Goal: Check status: Check status

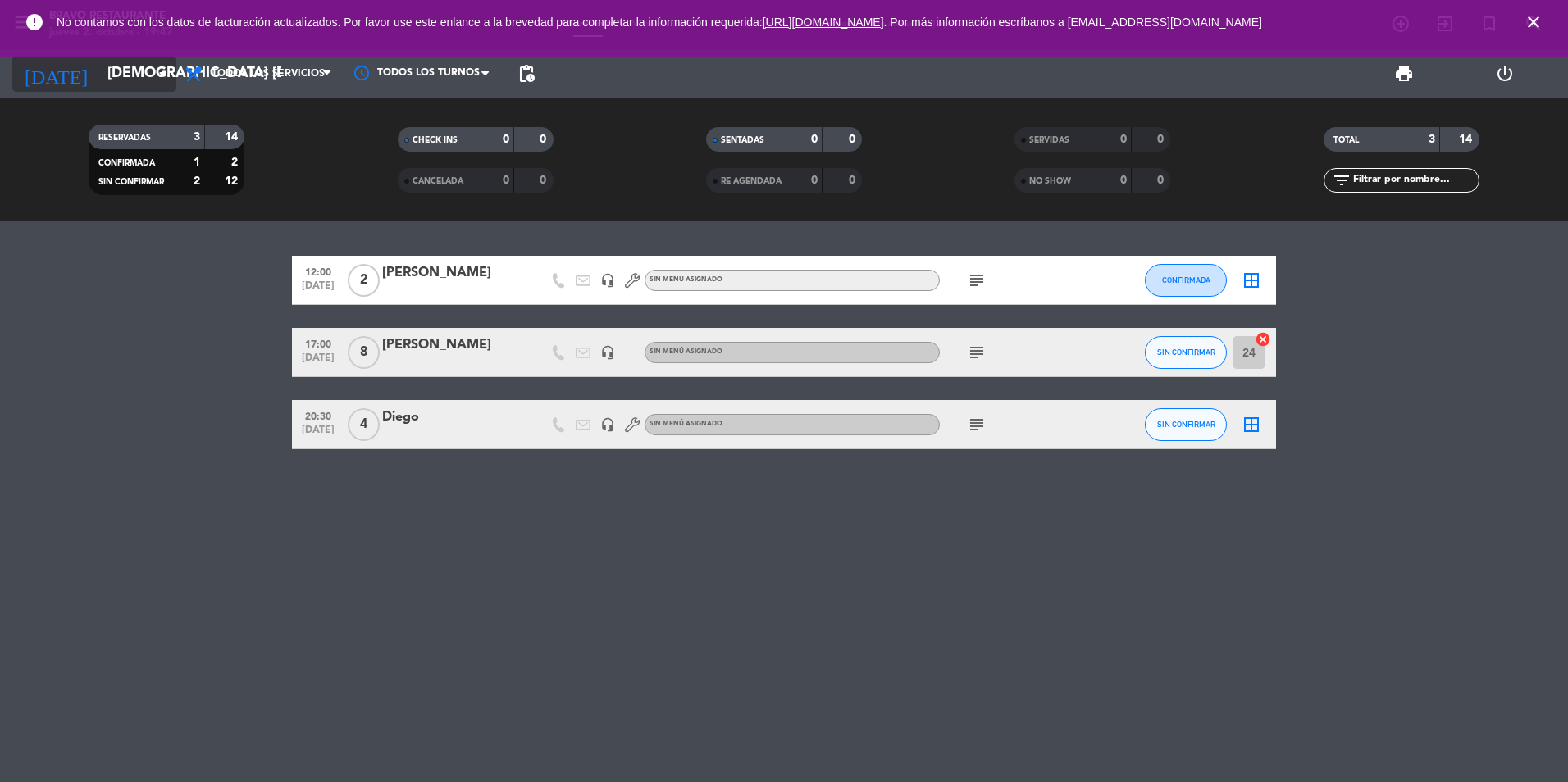
click at [153, 75] on icon "arrow_drop_down" at bounding box center [162, 74] width 19 height 19
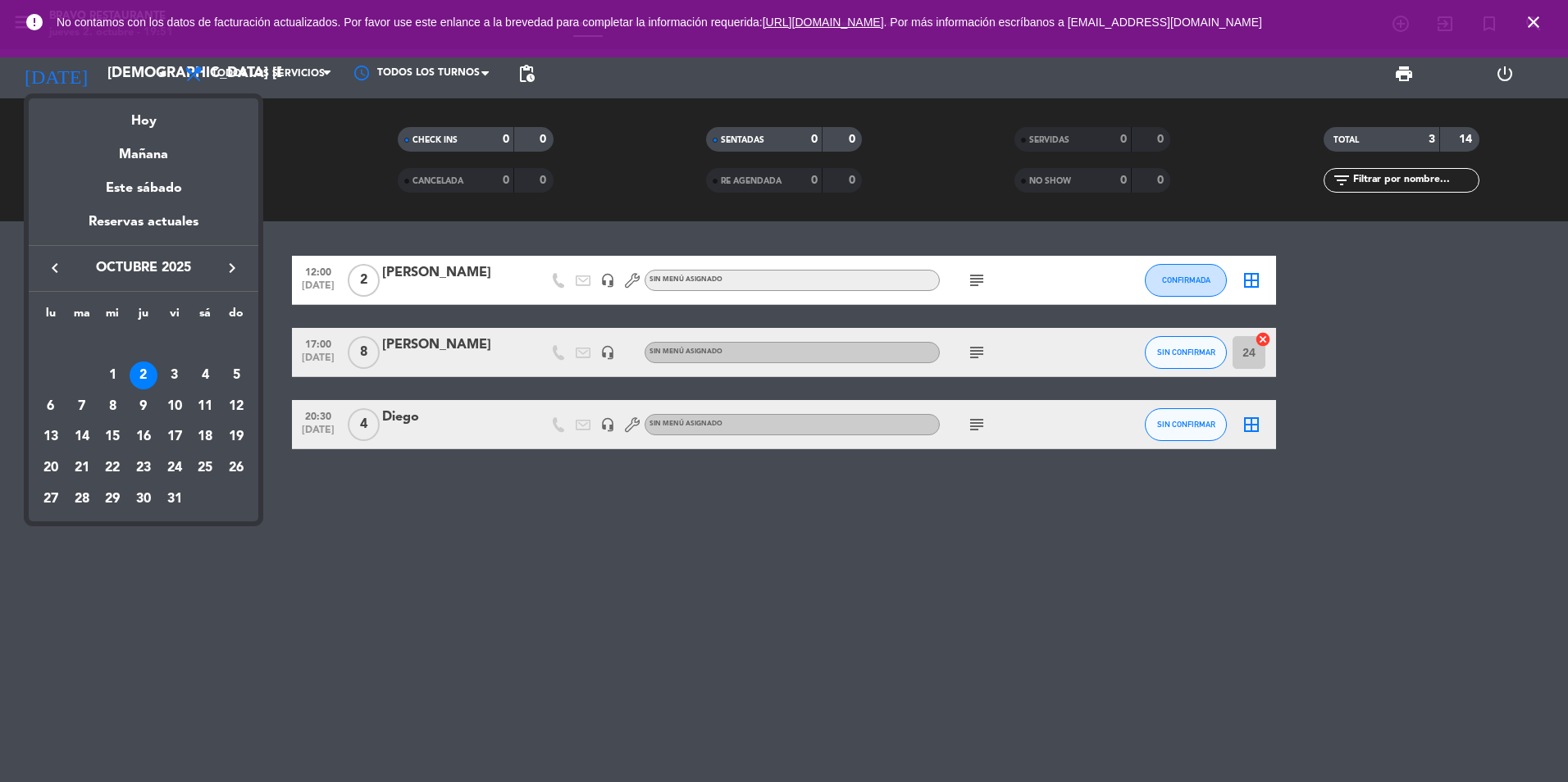
click at [458, 570] on div at bounding box center [784, 391] width 1568 height 782
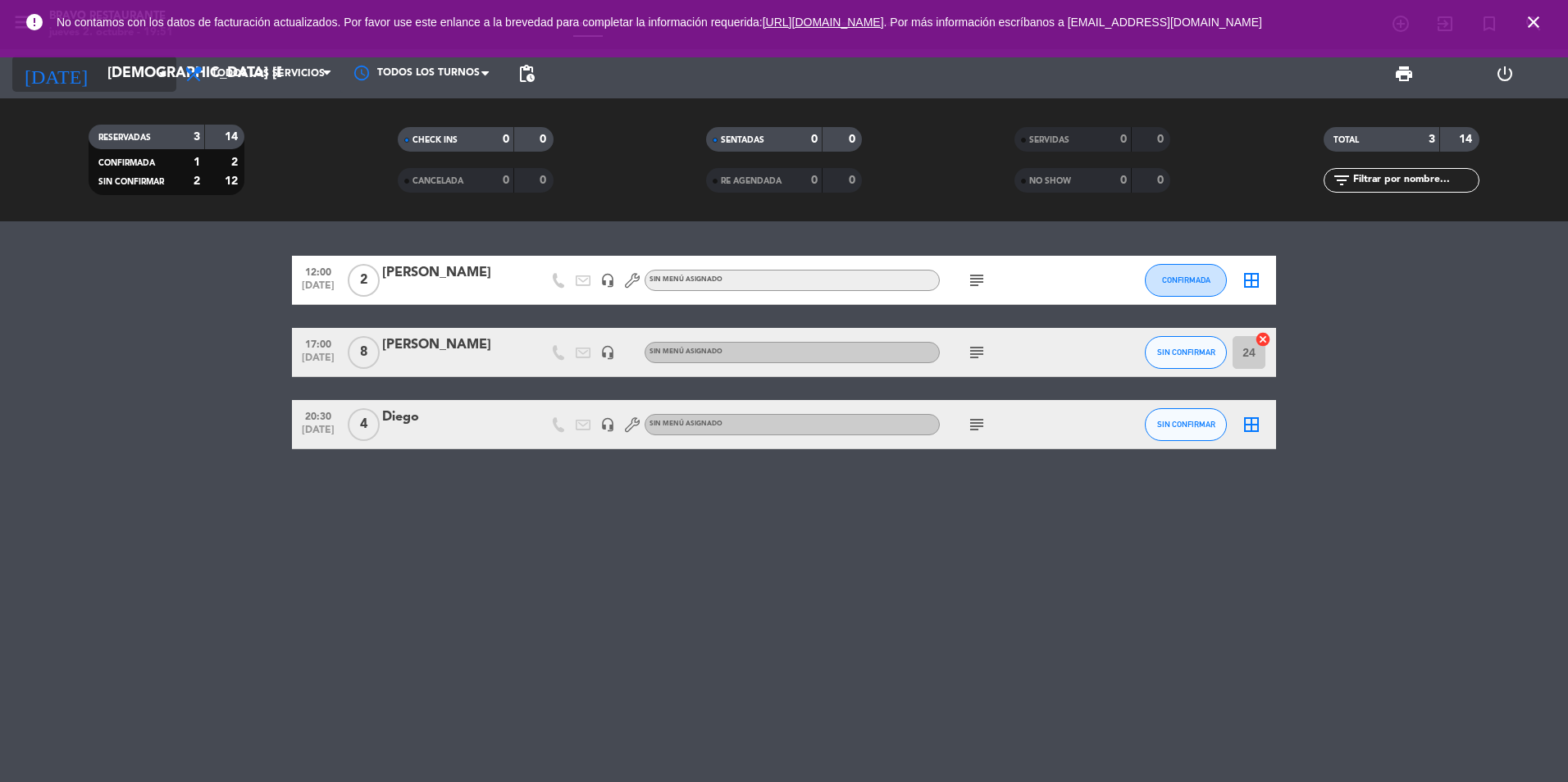
click at [172, 79] on input "[DEMOGRAPHIC_DATA] [DATE]" at bounding box center [194, 74] width 190 height 33
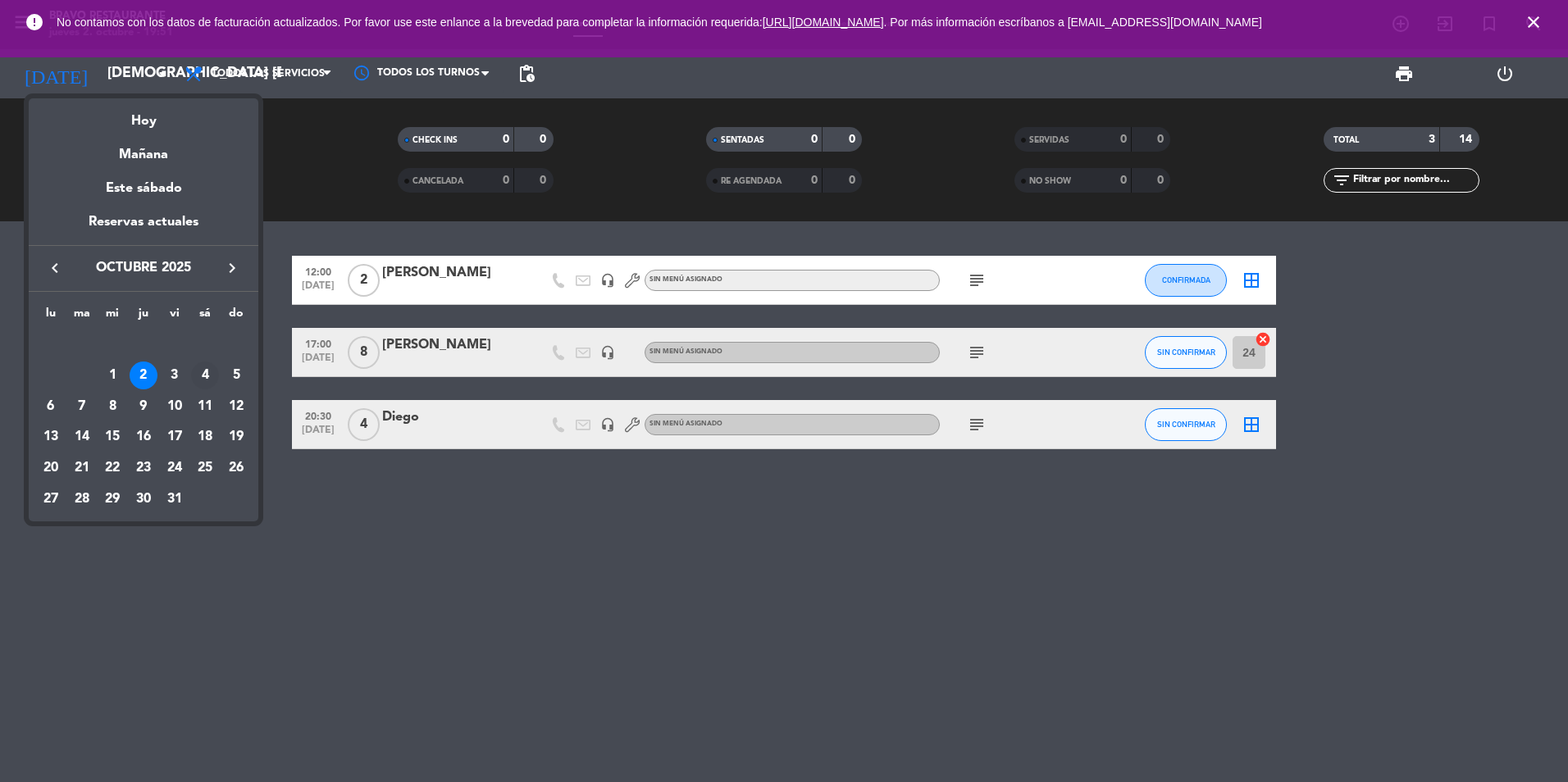
click at [203, 372] on div "4" at bounding box center [205, 375] width 28 height 28
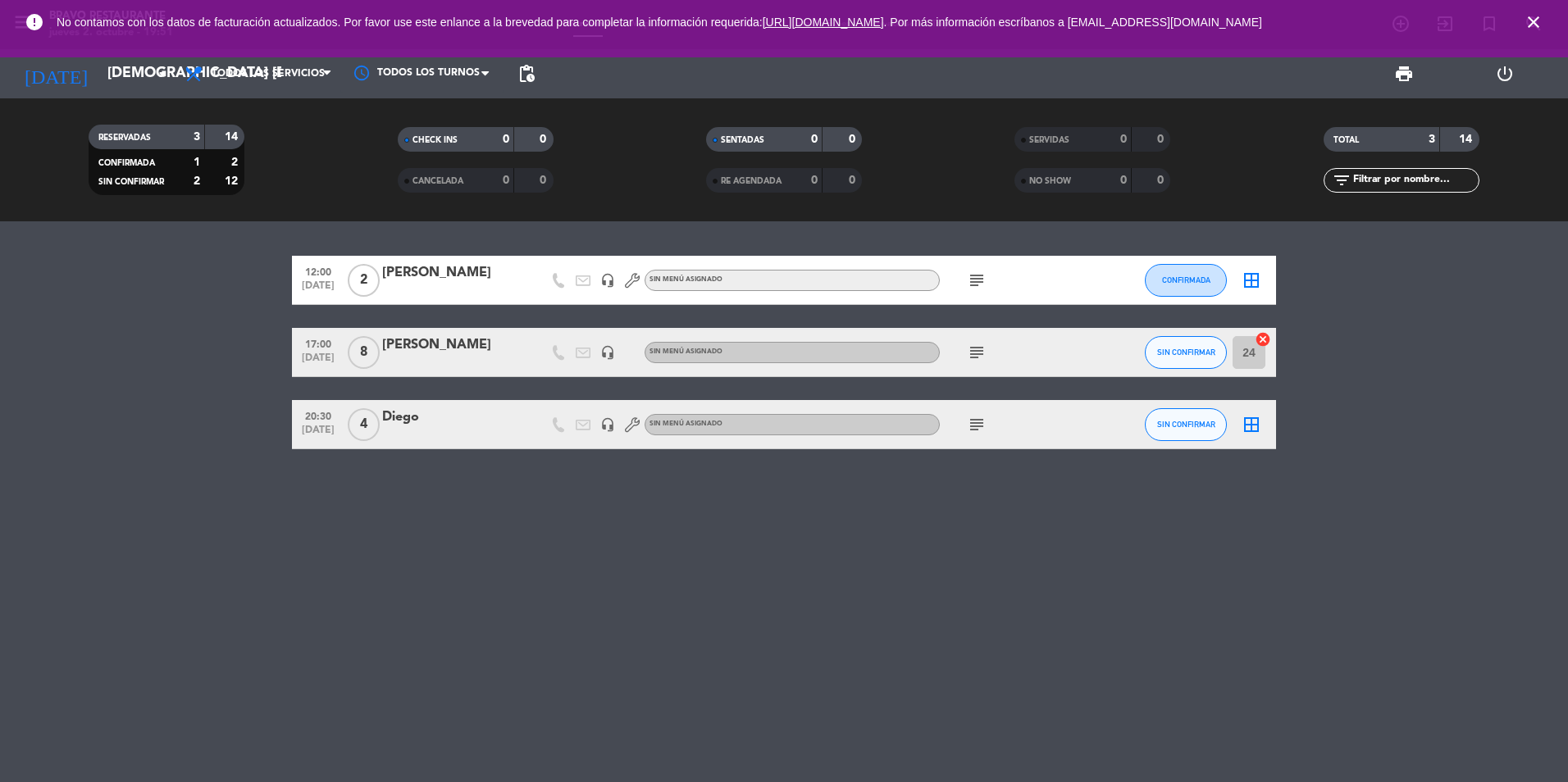
type input "sáb. [DATE]"
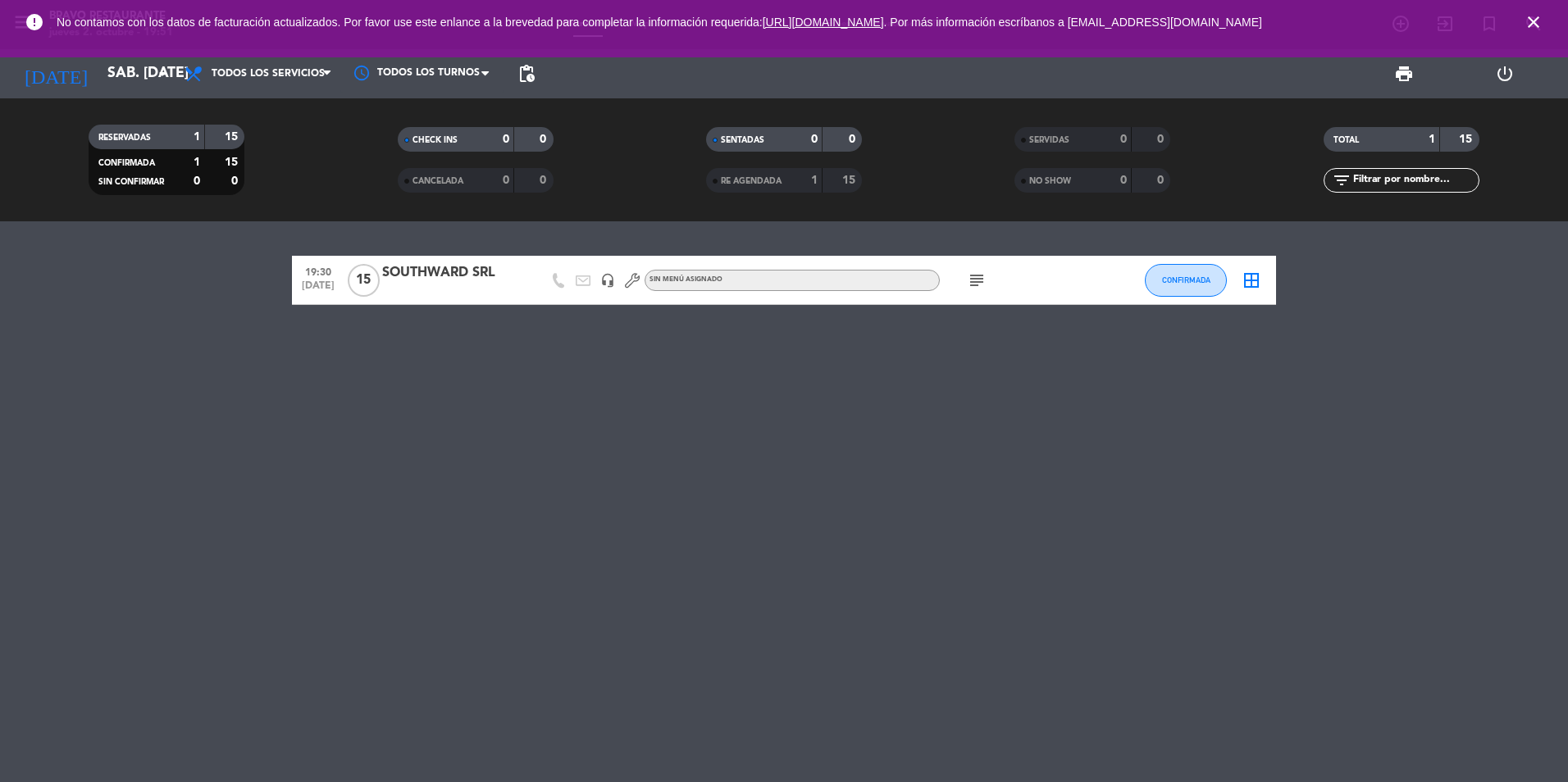
click at [445, 285] on div at bounding box center [452, 291] width 140 height 14
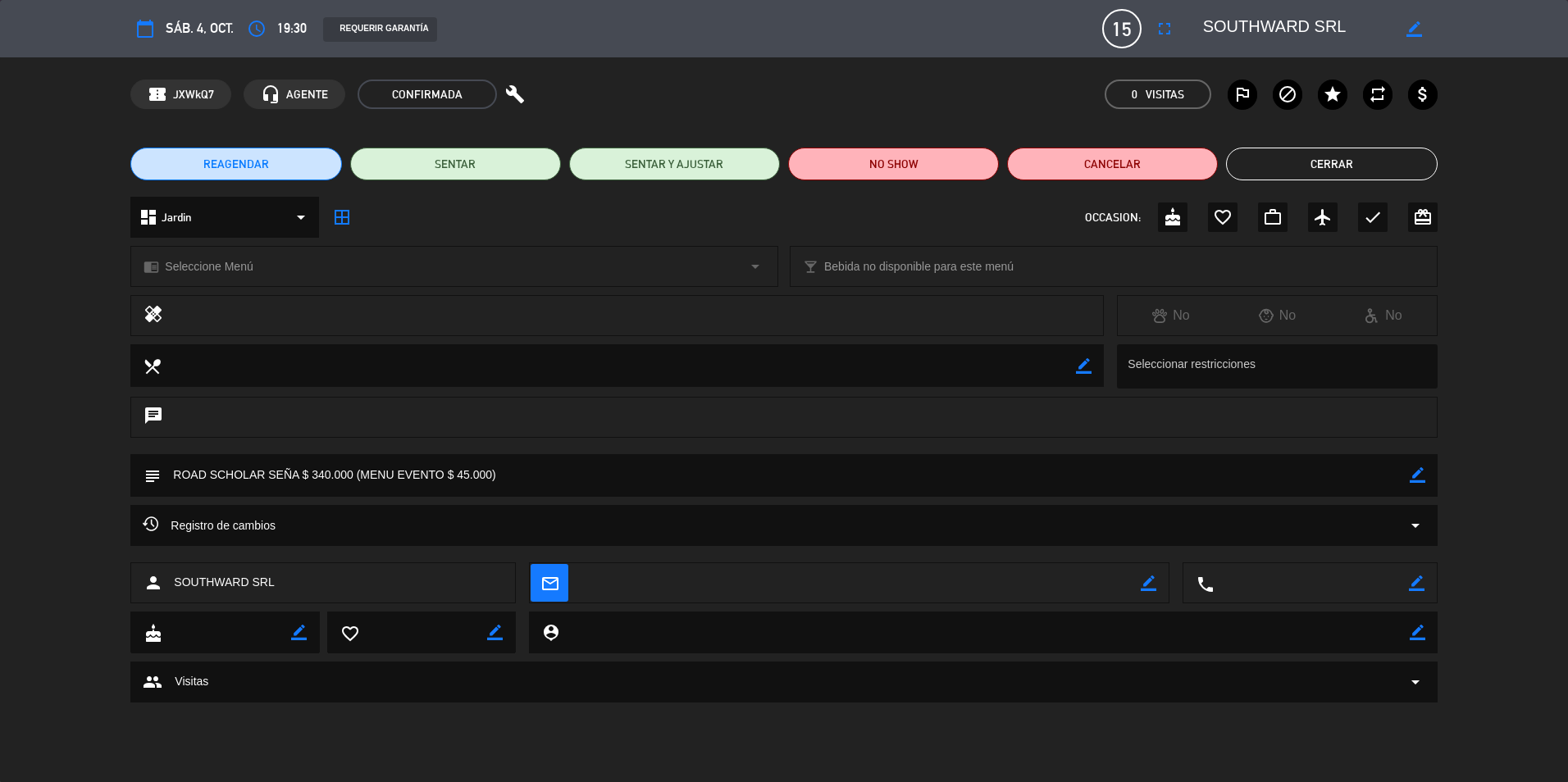
click at [76, 469] on div "subject border_color" at bounding box center [784, 479] width 1568 height 50
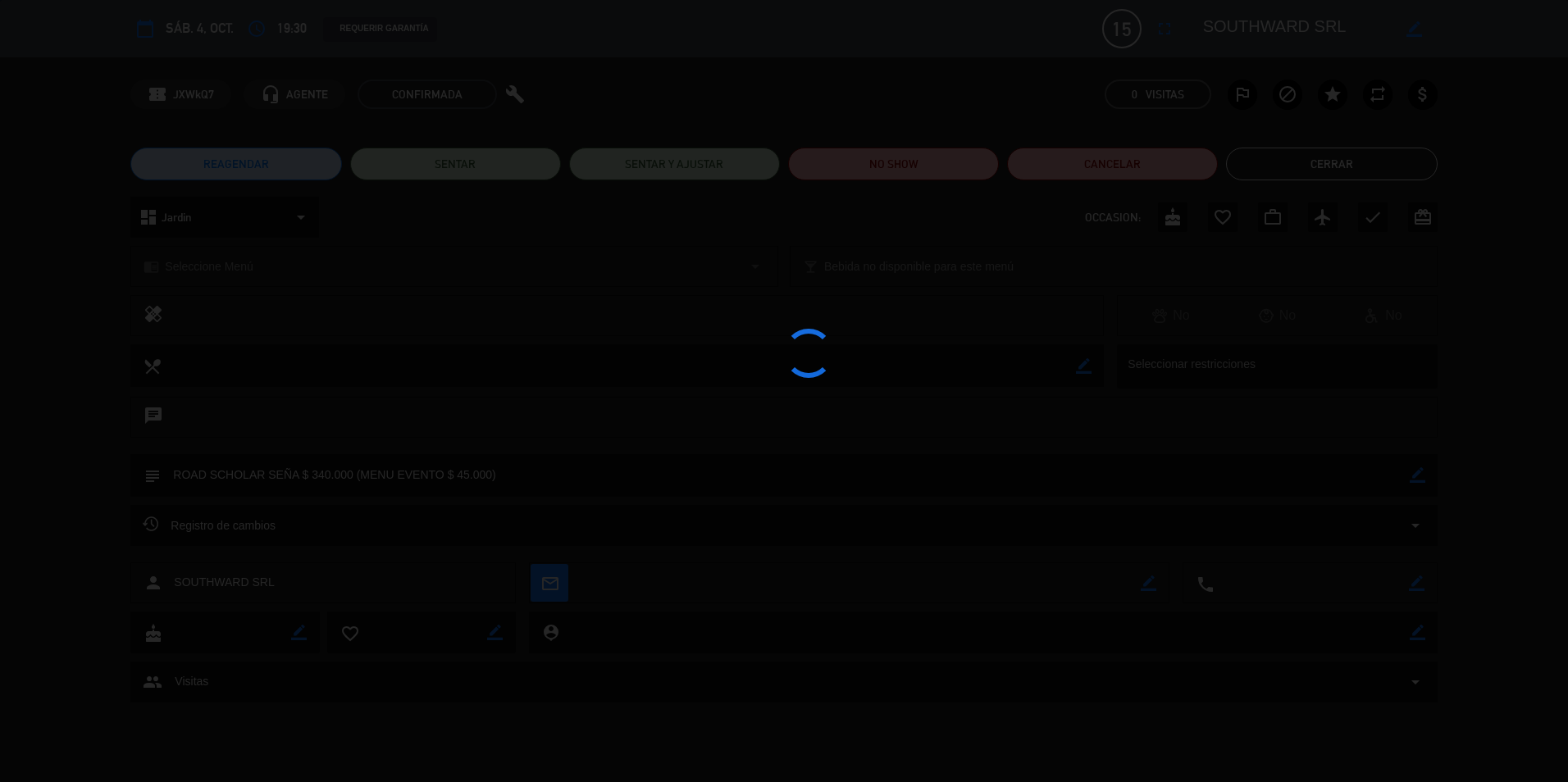
type input "[DEMOGRAPHIC_DATA] [DATE]"
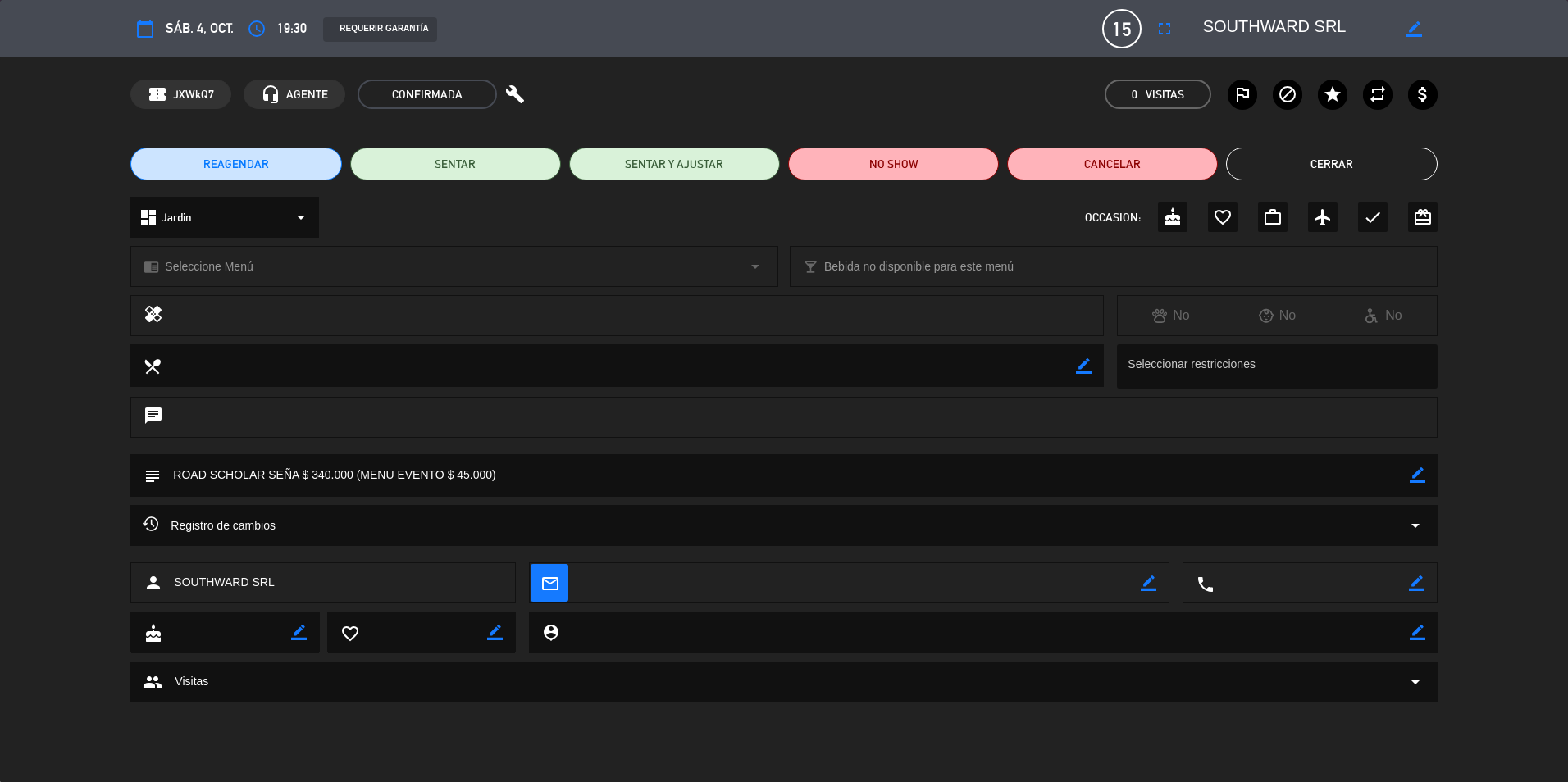
click at [509, 474] on textarea at bounding box center [785, 474] width 1248 height 42
